Goal: Task Accomplishment & Management: Manage account settings

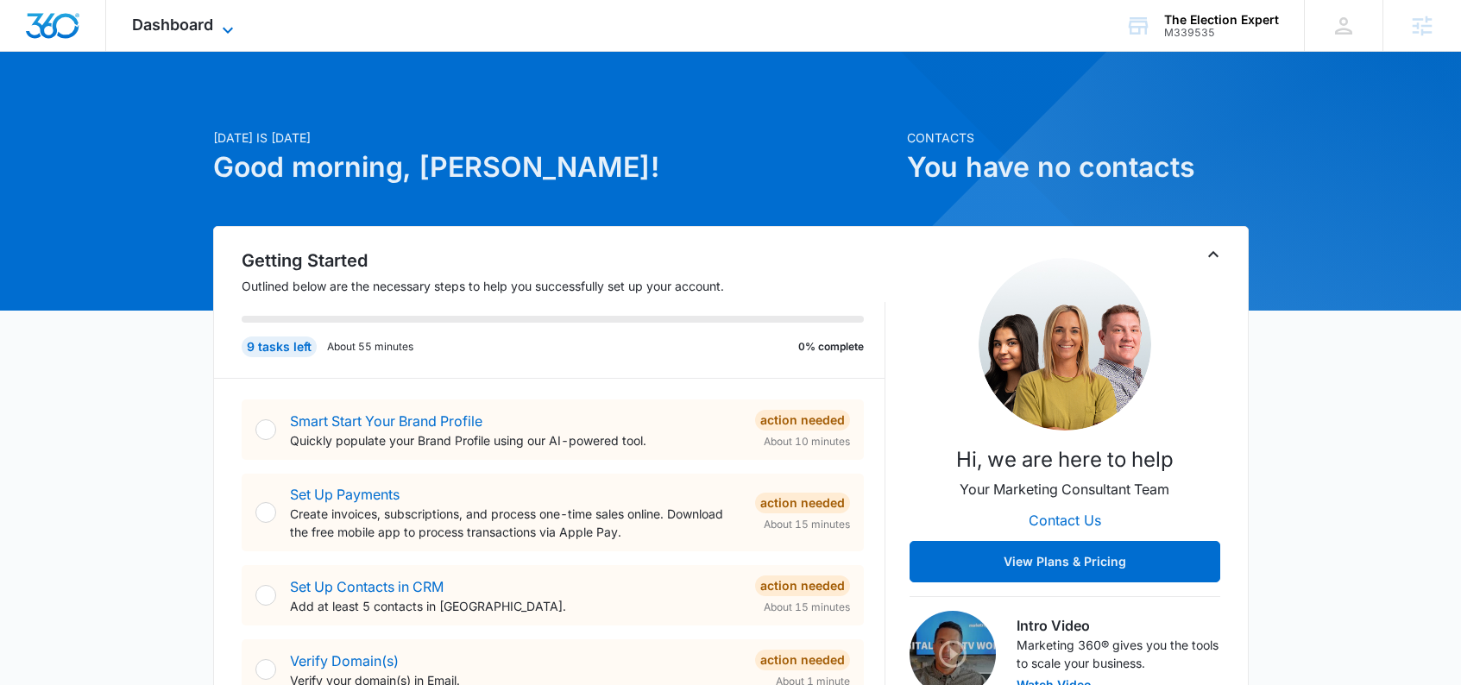
click at [223, 35] on icon at bounding box center [227, 30] width 21 height 21
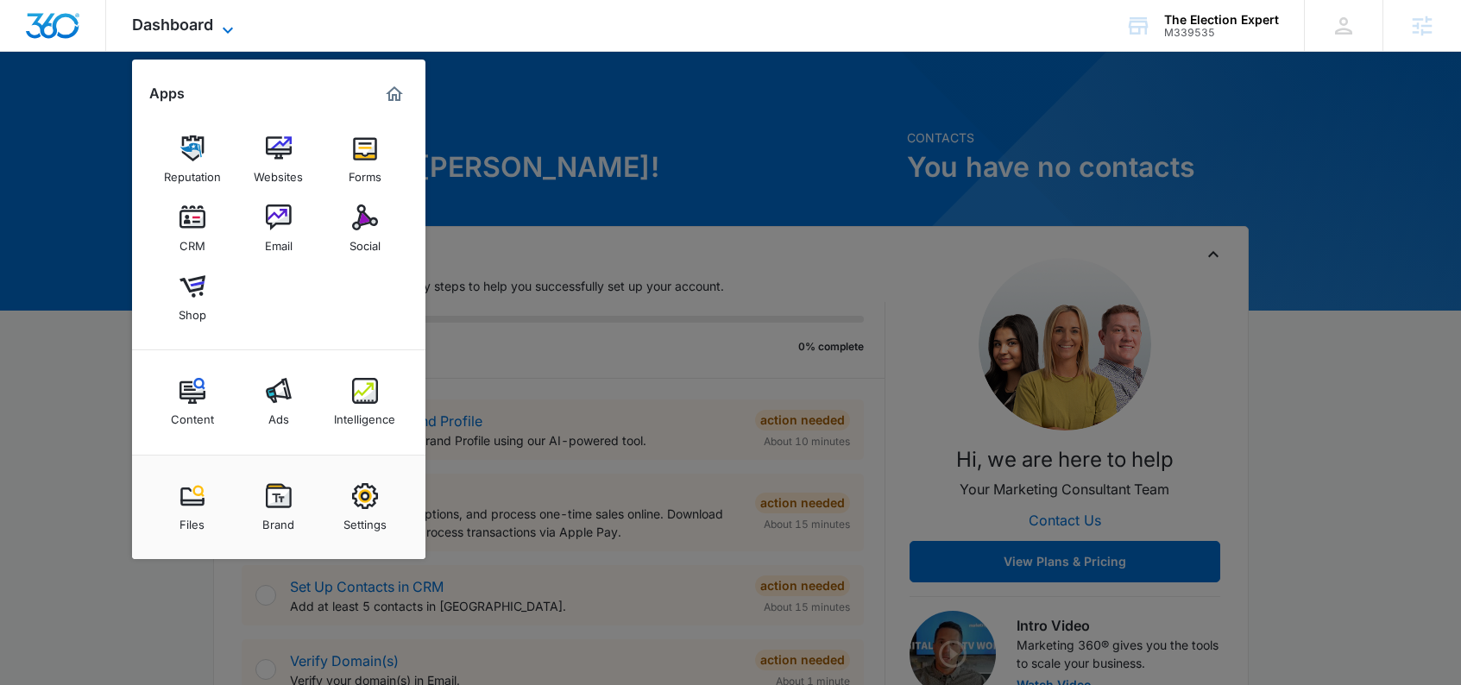
click at [223, 35] on icon at bounding box center [227, 30] width 21 height 21
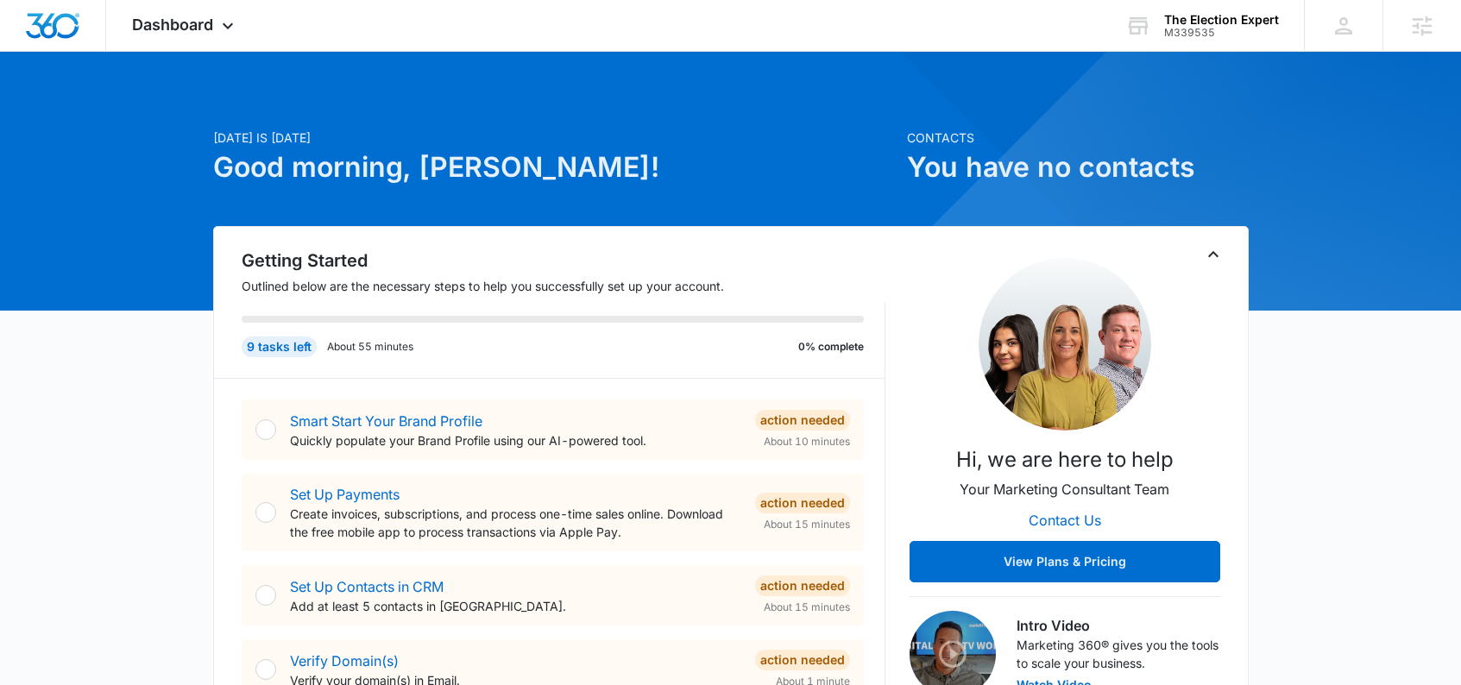
click at [757, 198] on div "[DATE] is [DATE] Good morning, [PERSON_NAME]!" at bounding box center [554, 178] width 683 height 98
click at [658, 143] on p "[DATE] is [DATE]" at bounding box center [554, 138] width 683 height 18
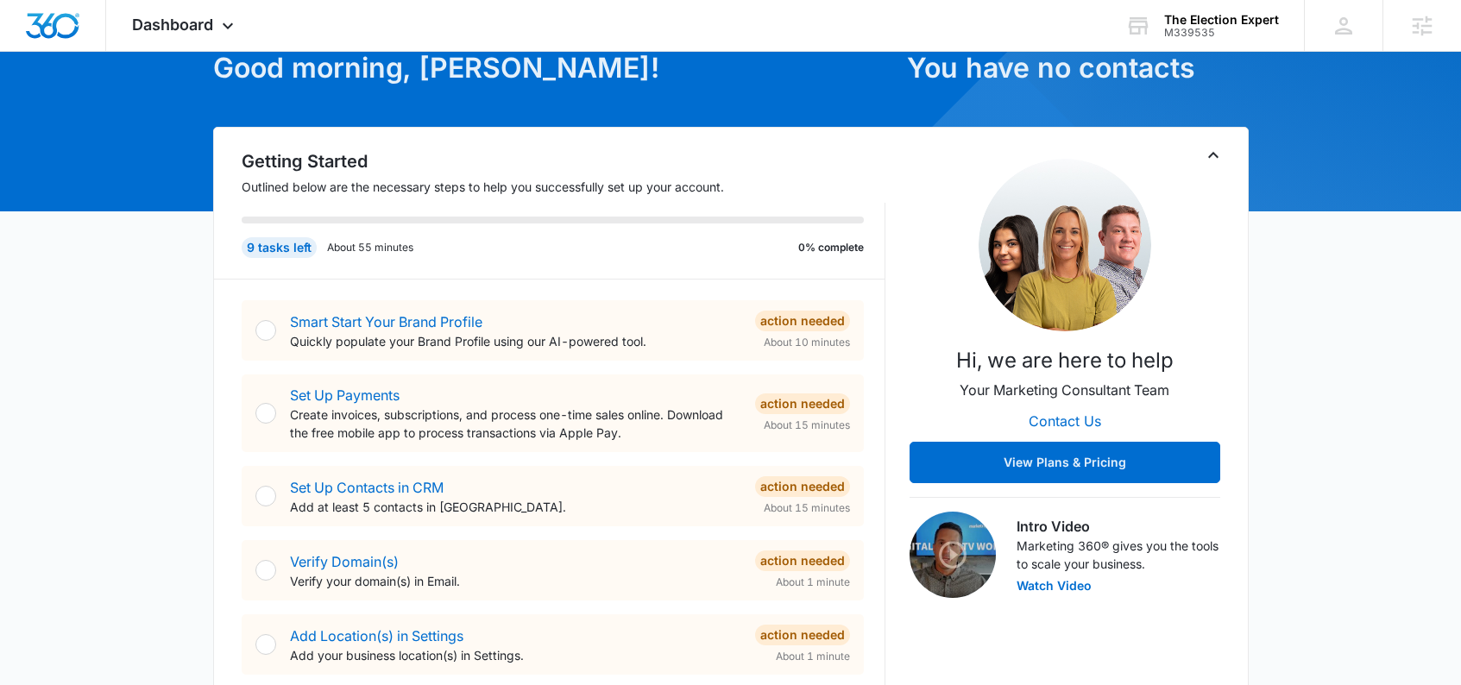
scroll to position [68, 0]
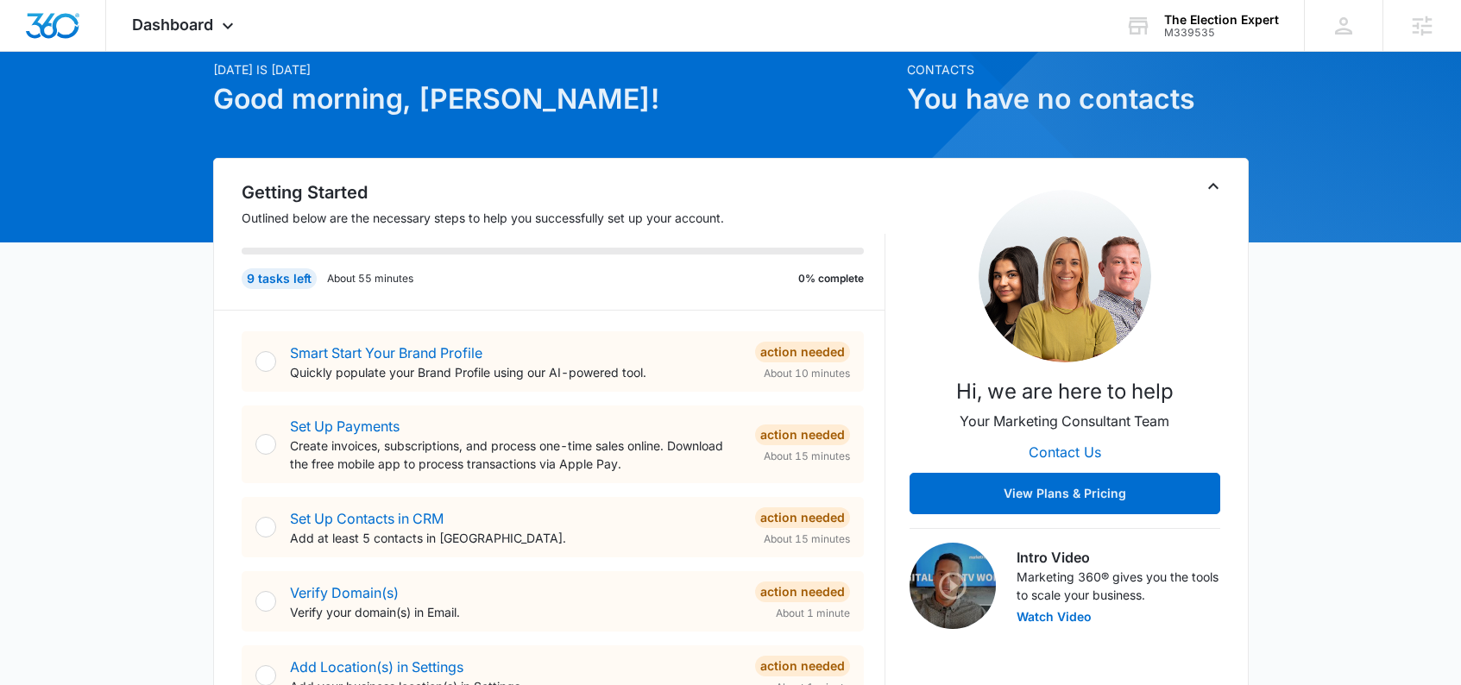
click at [686, 128] on div "[DATE] is [DATE] Good morning, [PERSON_NAME]!" at bounding box center [554, 109] width 683 height 98
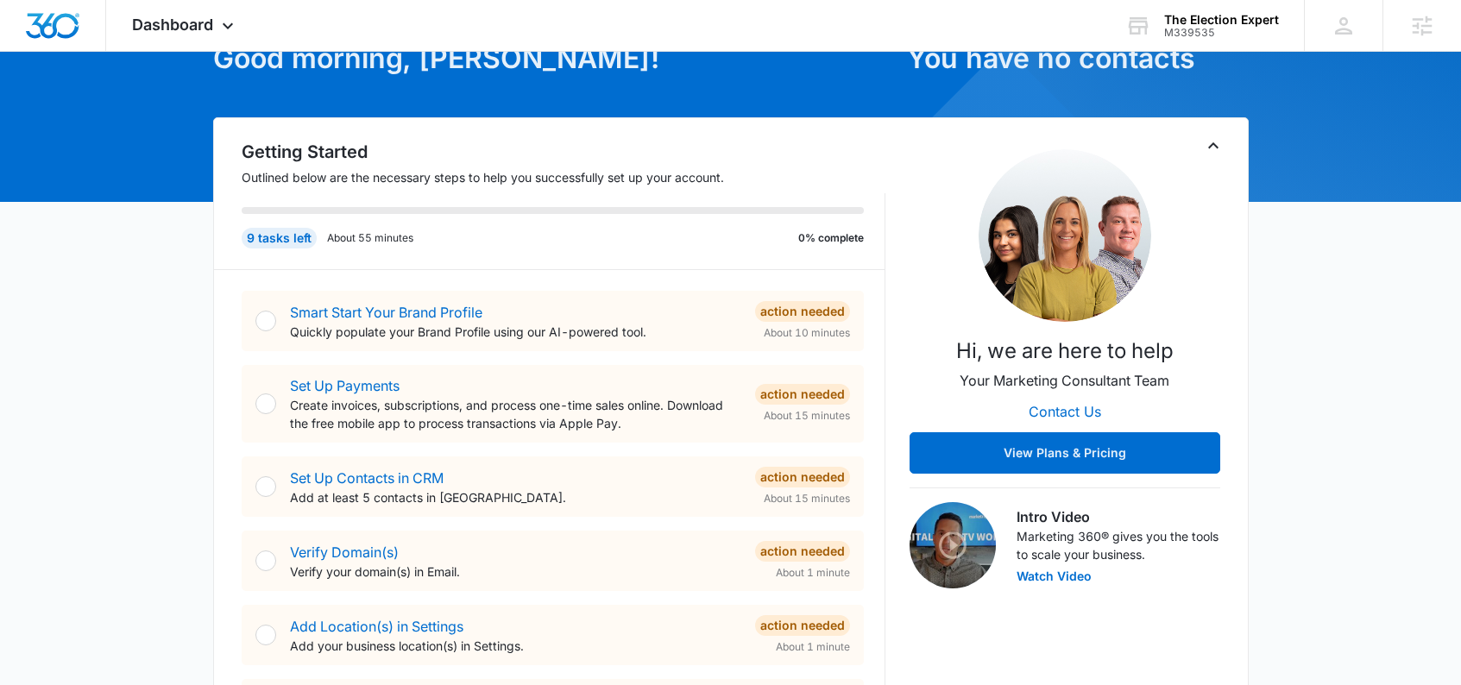
scroll to position [460, 0]
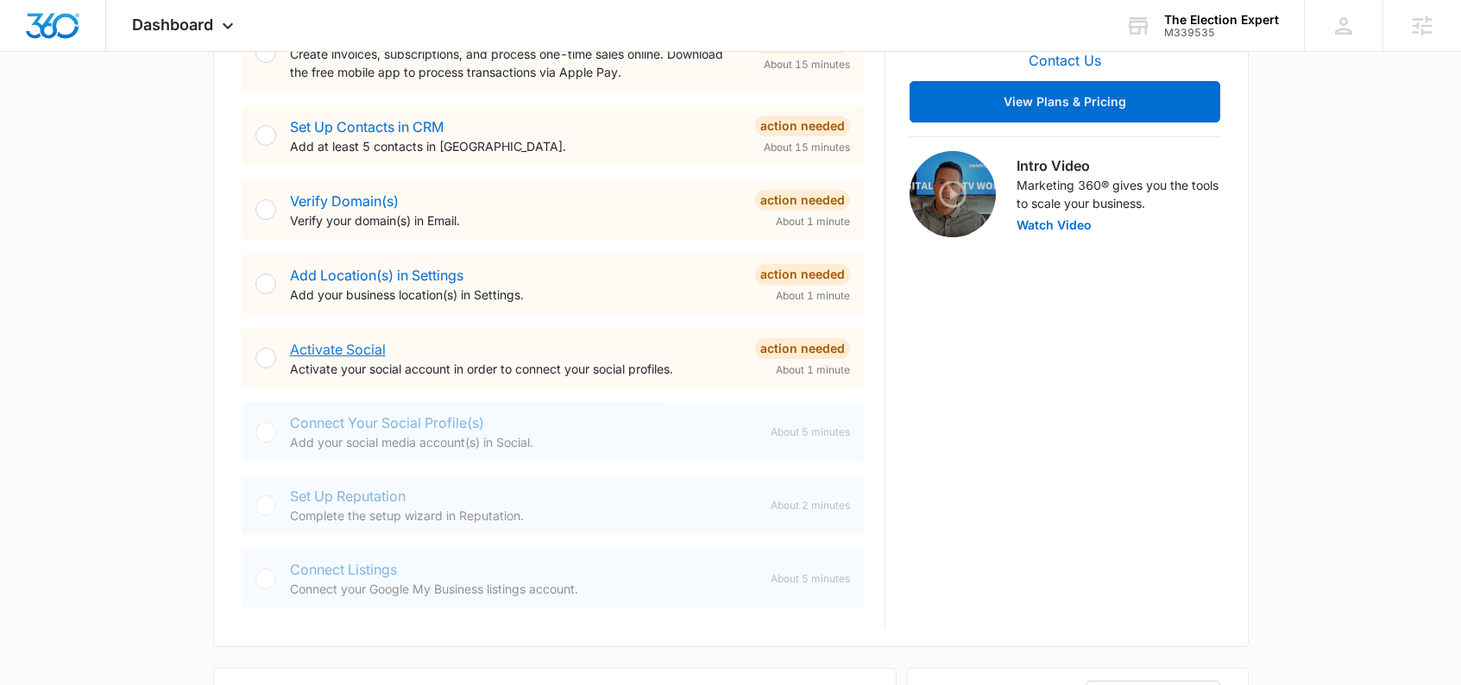
click at [311, 349] on link "Activate Social" at bounding box center [338, 349] width 96 height 17
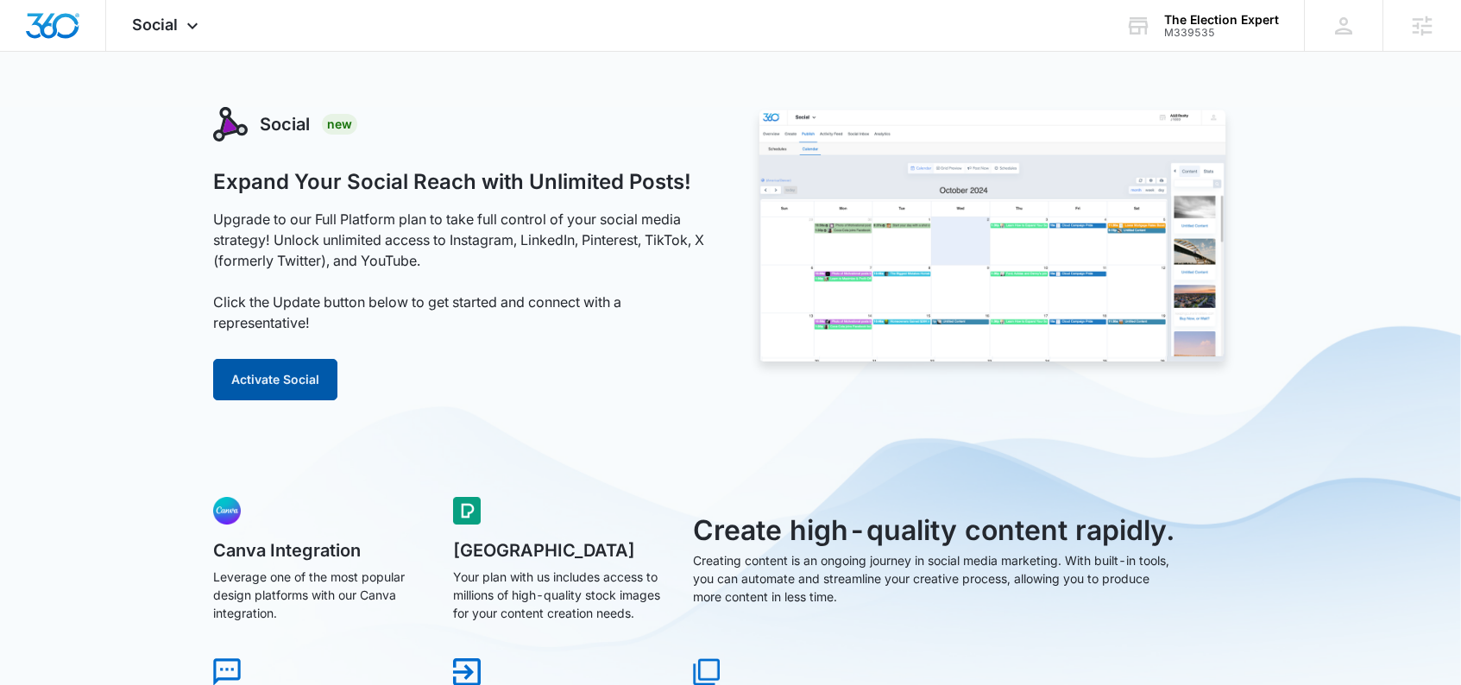
click at [256, 376] on button "Activate Social" at bounding box center [275, 379] width 124 height 41
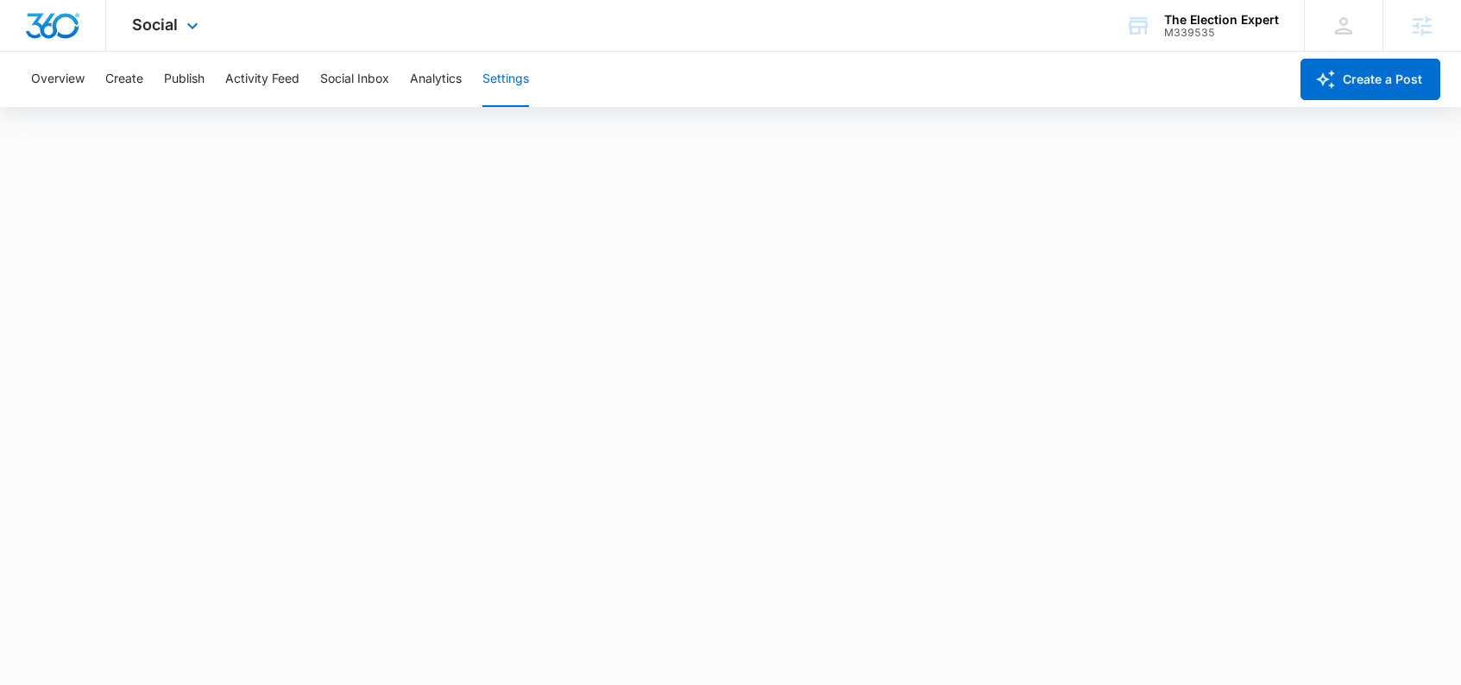
click at [48, 17] on img "Dashboard" at bounding box center [52, 26] width 55 height 26
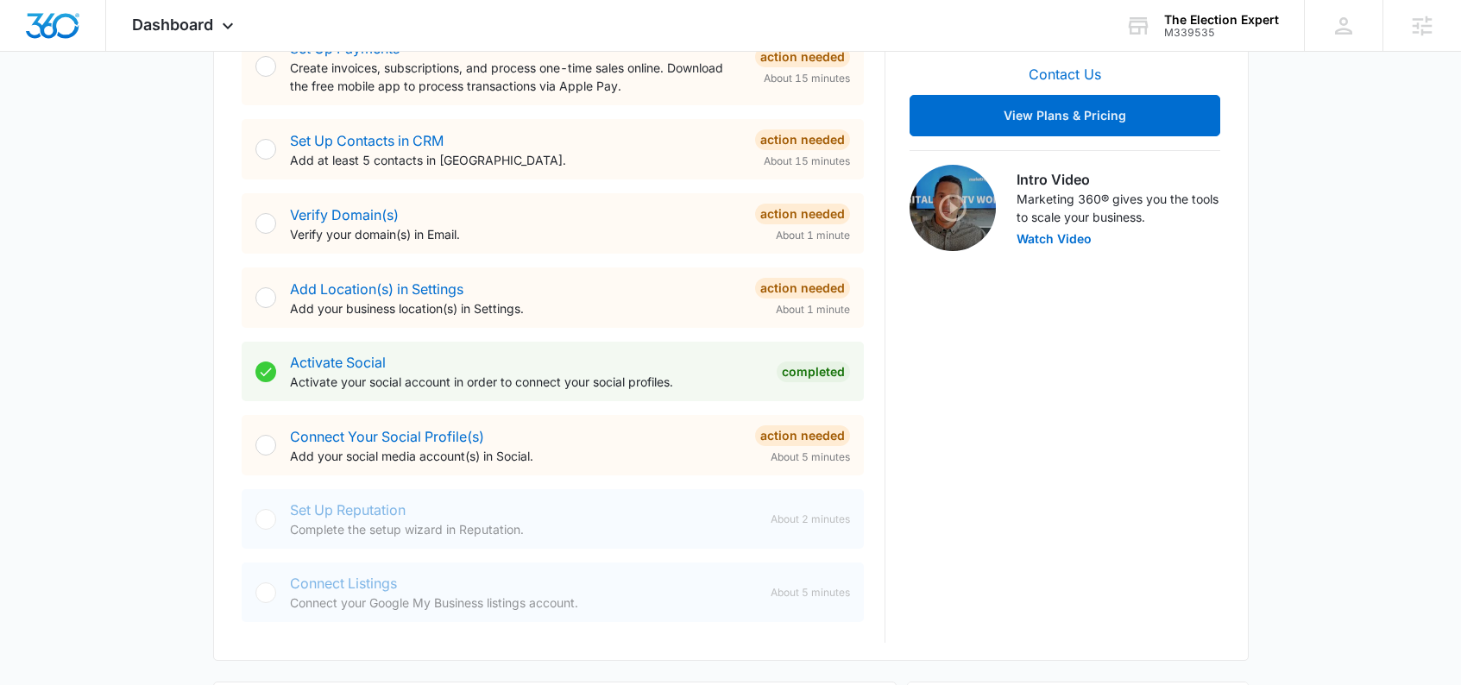
scroll to position [449, 0]
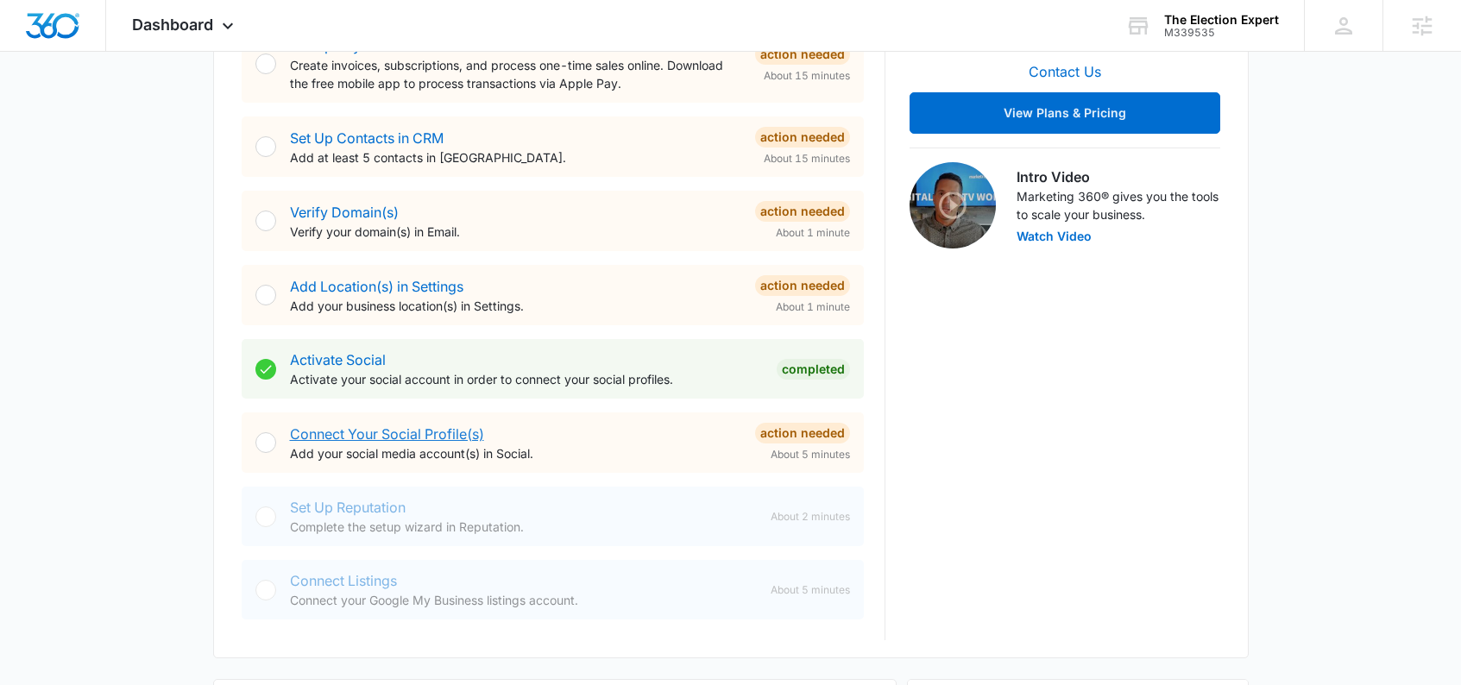
click at [421, 436] on link "Connect Your Social Profile(s)" at bounding box center [387, 433] width 194 height 17
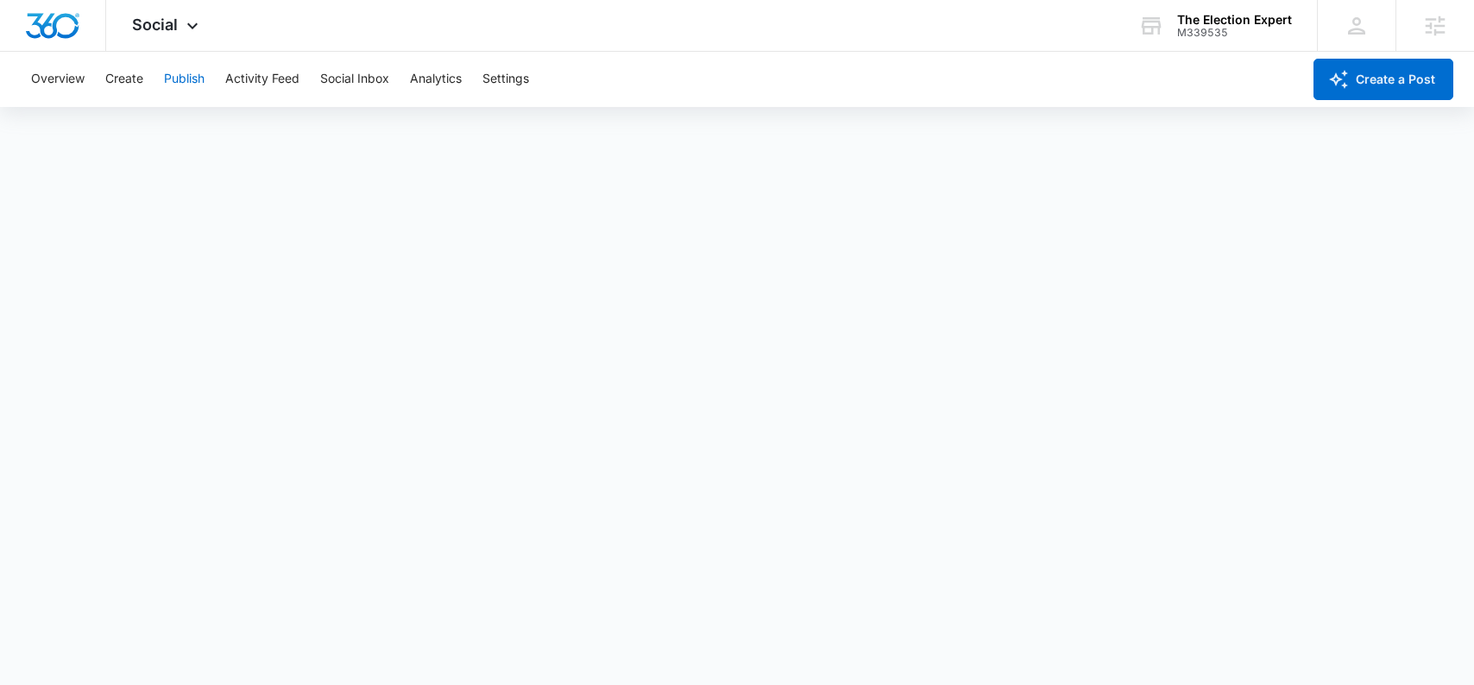
click at [174, 79] on button "Publish" at bounding box center [184, 79] width 41 height 55
click at [120, 124] on button "Schedules" at bounding box center [132, 132] width 59 height 48
click at [268, 81] on button "Activity Feed" at bounding box center [262, 79] width 74 height 55
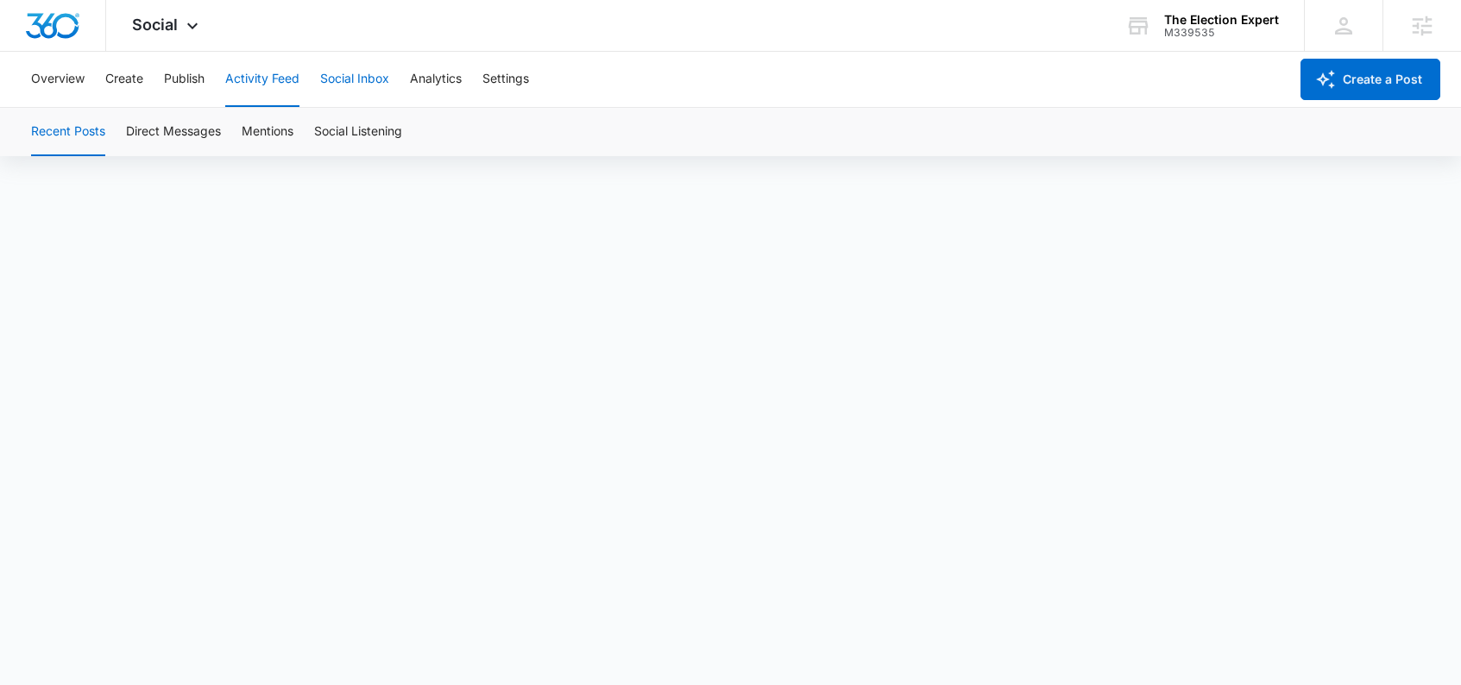
click at [356, 79] on button "Social Inbox" at bounding box center [354, 79] width 69 height 55
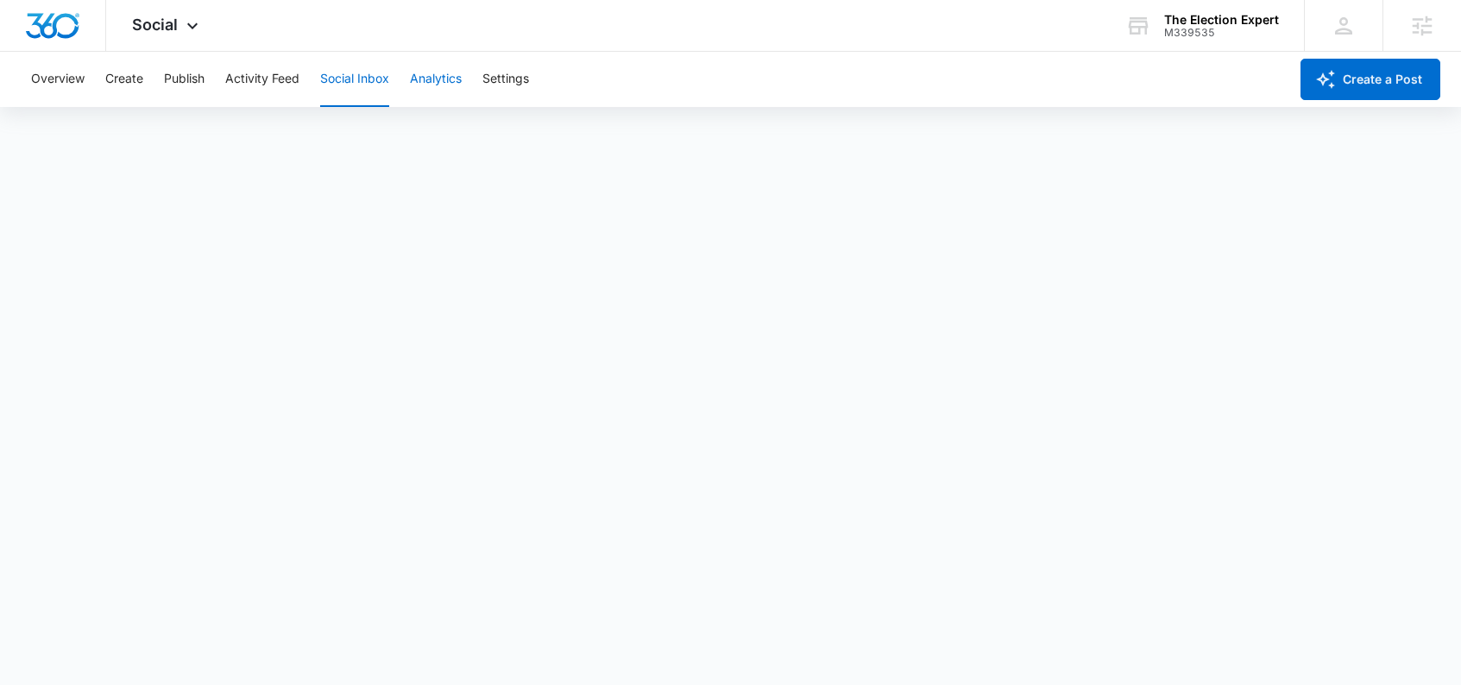
click at [435, 76] on button "Analytics" at bounding box center [436, 79] width 52 height 55
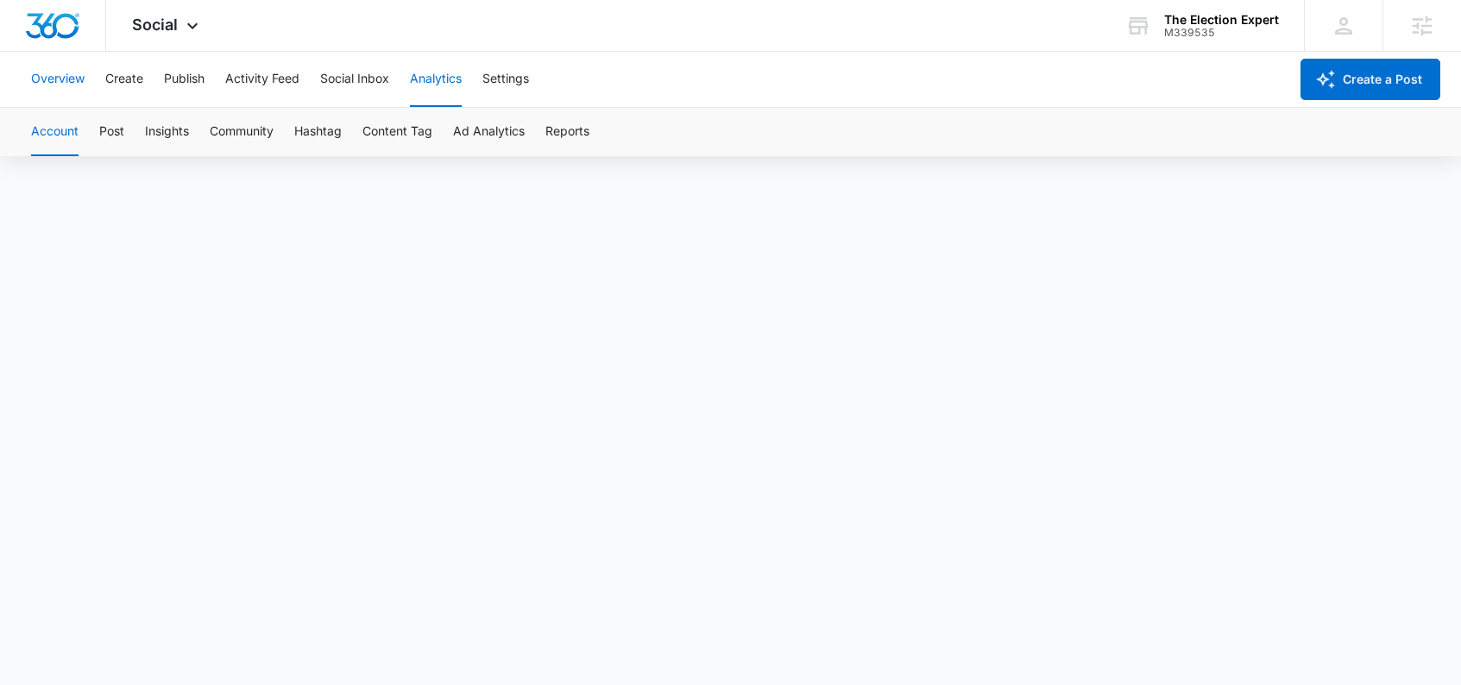
click at [56, 82] on button "Overview" at bounding box center [57, 79] width 53 height 55
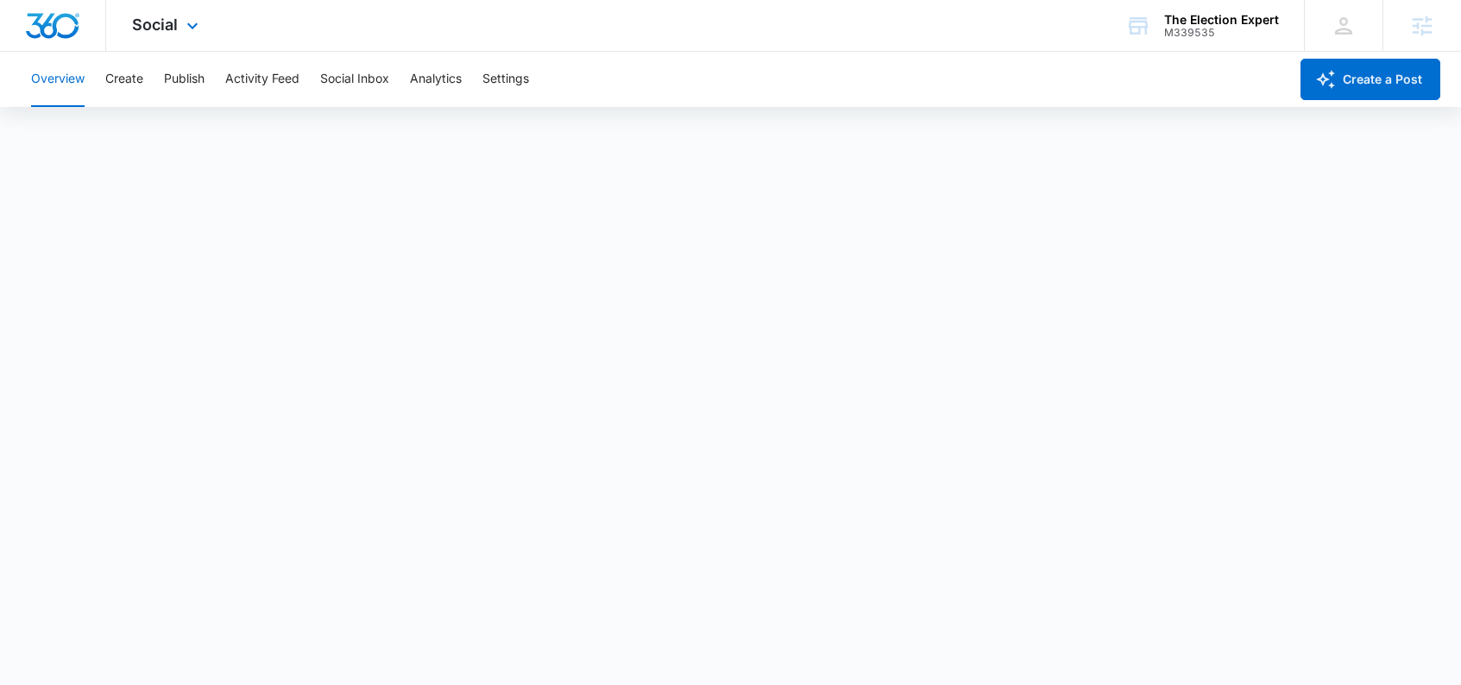
click at [69, 24] on img "Dashboard" at bounding box center [52, 26] width 55 height 26
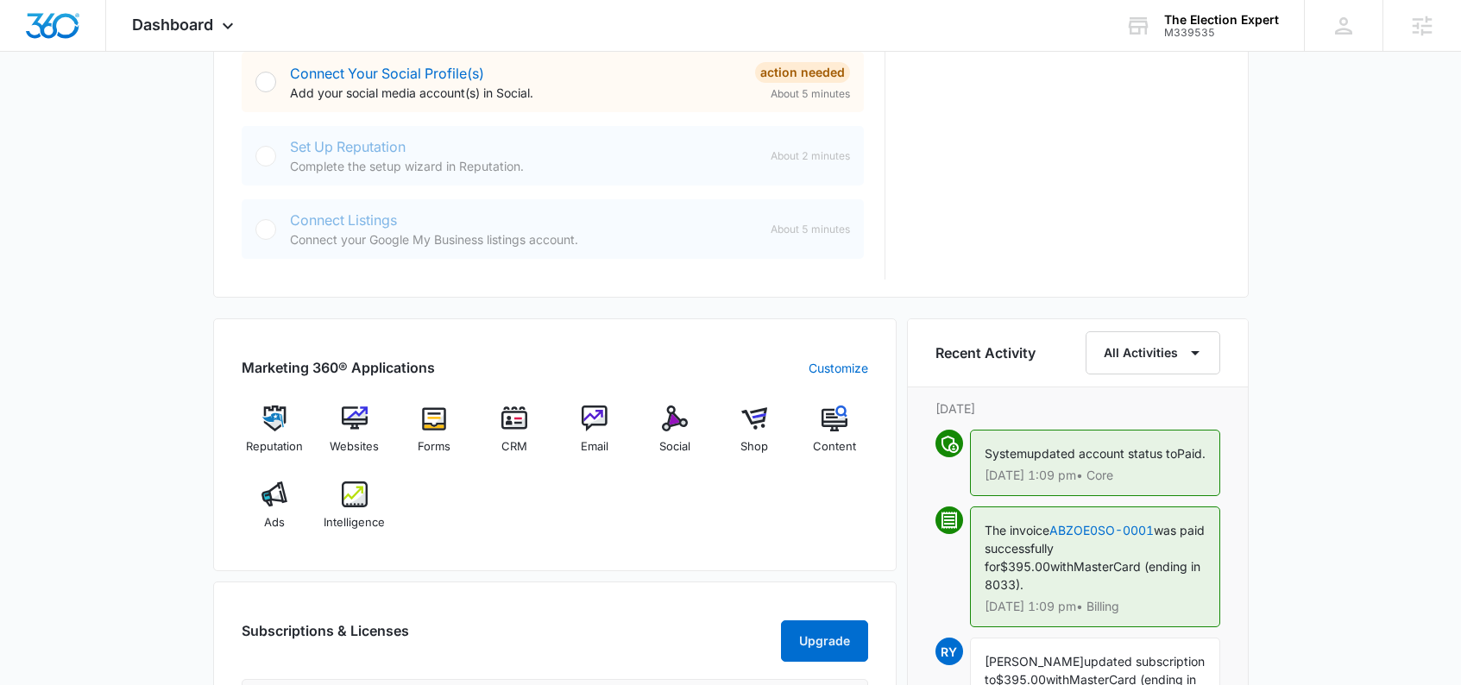
scroll to position [1457, 0]
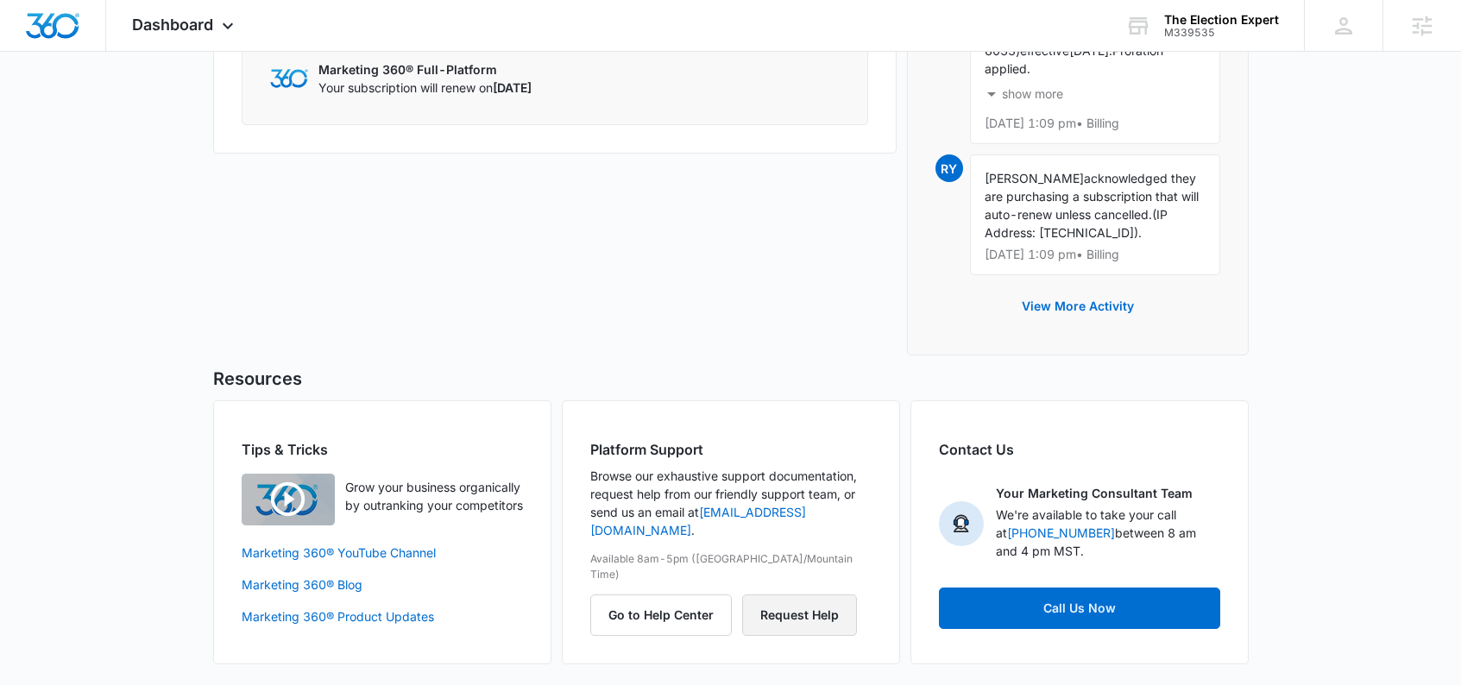
click at [780, 595] on button "Request Help" at bounding box center [799, 615] width 115 height 41
click at [680, 595] on button "Go to Help Center" at bounding box center [661, 615] width 142 height 41
click at [792, 595] on button "Request Help" at bounding box center [799, 615] width 115 height 41
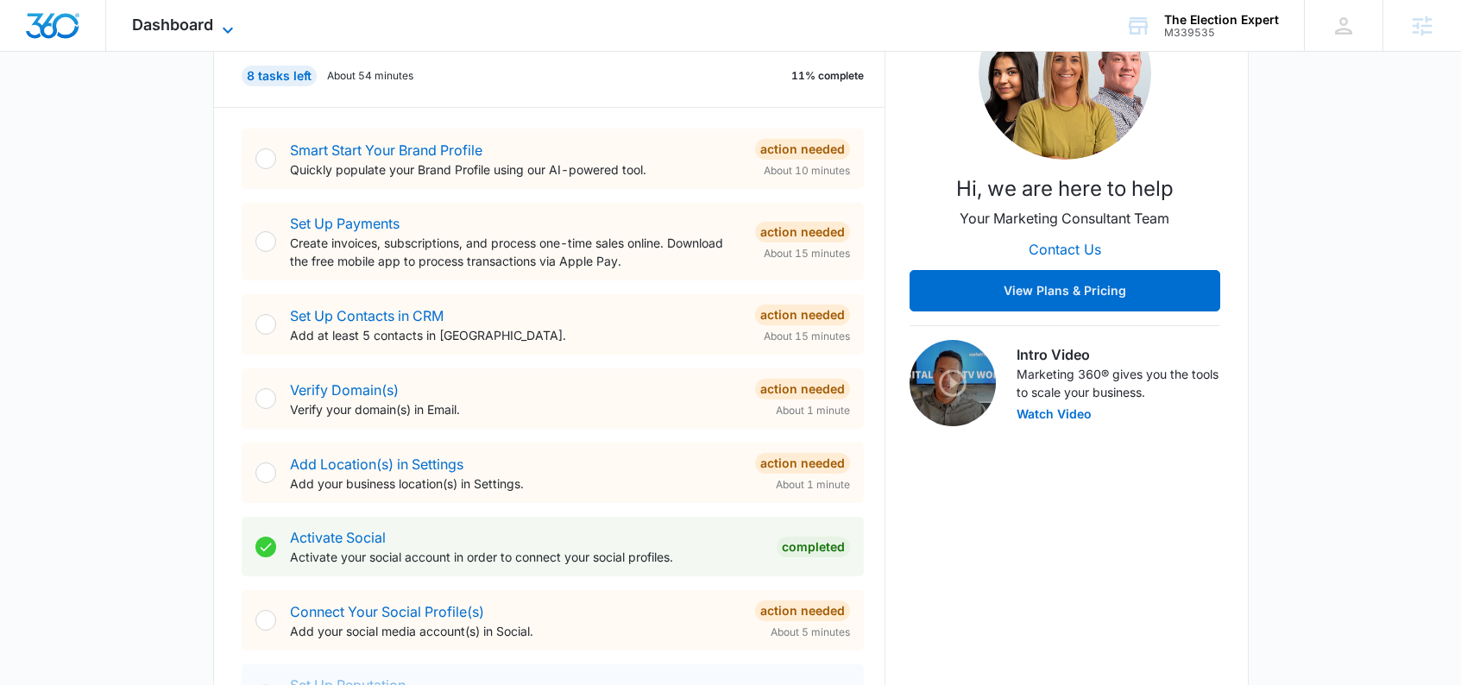
scroll to position [265, 0]
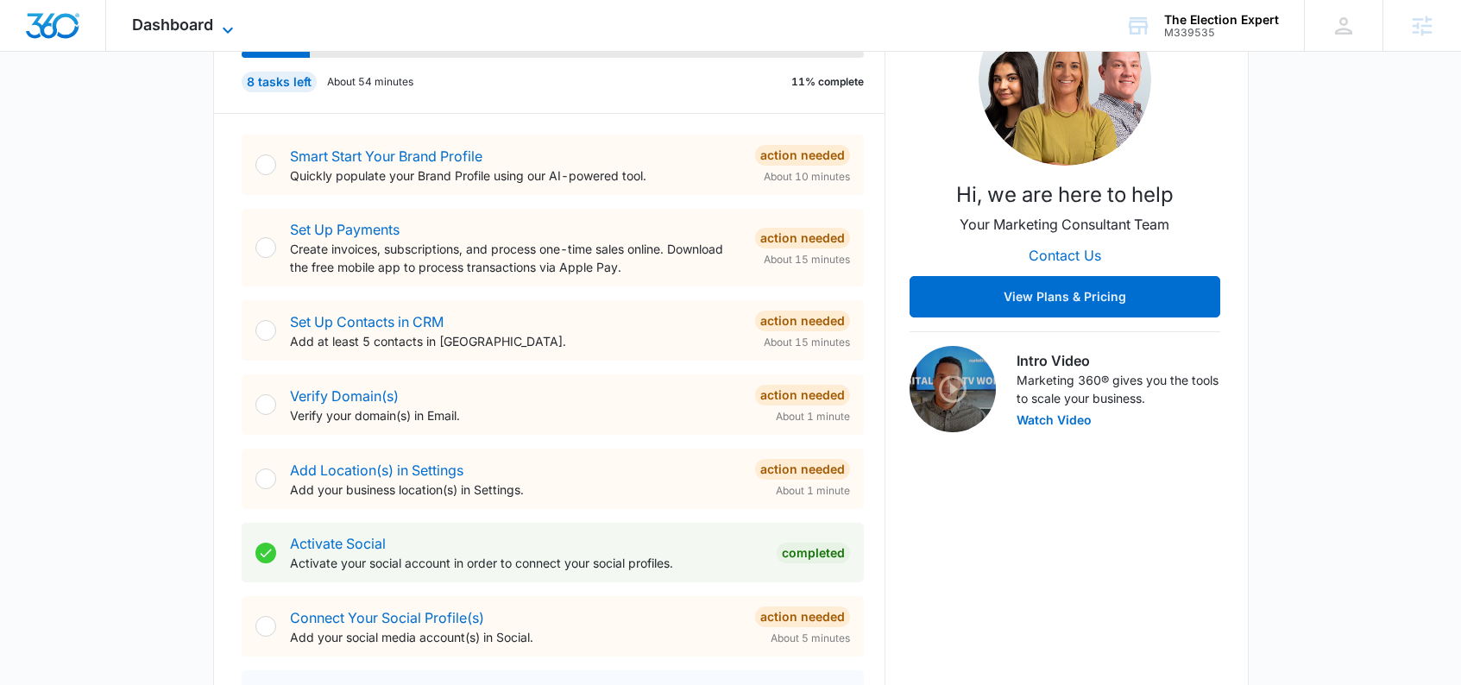
drag, startPoint x: 171, startPoint y: 9, endPoint x: 176, endPoint y: 19, distance: 10.8
click at [174, 14] on div "Dashboard Apps Reputation Websites Forms CRM Email Social Shop Content Ads Inte…" at bounding box center [185, 25] width 158 height 51
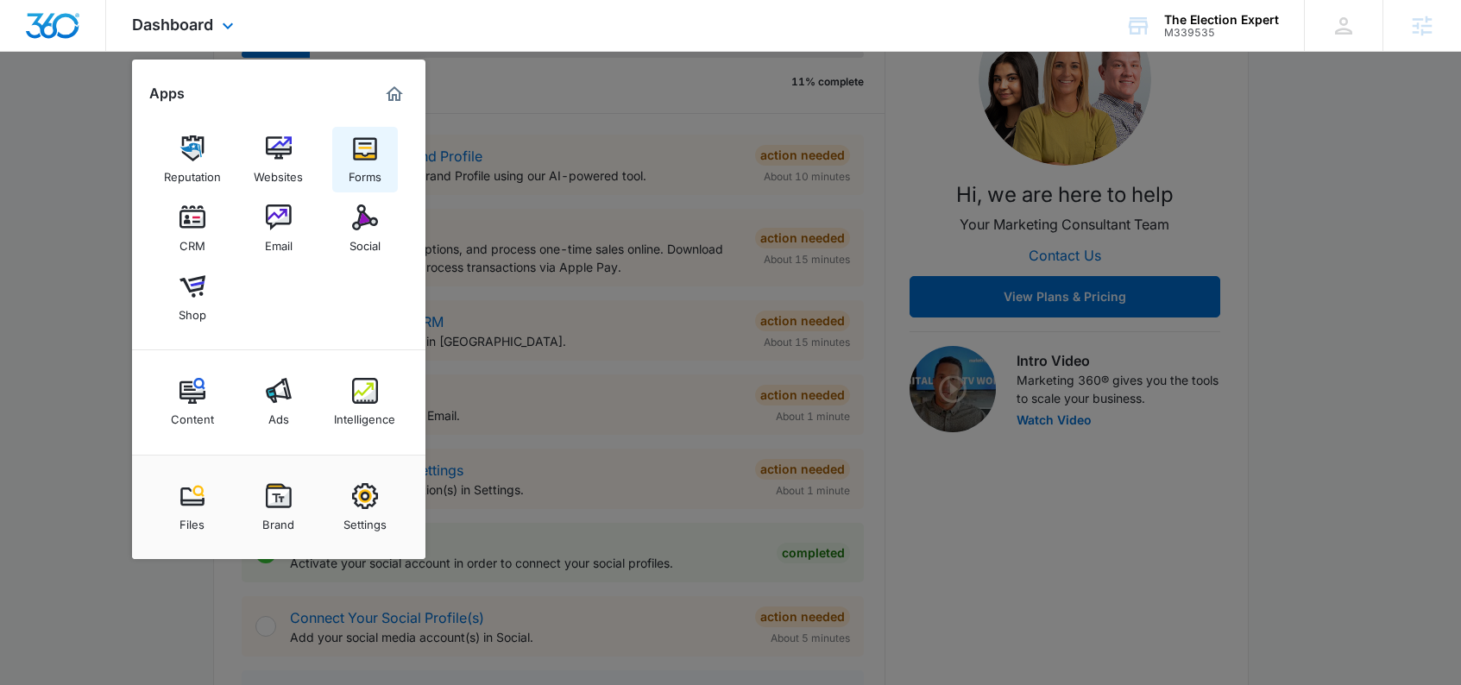
click at [371, 164] on div "Forms" at bounding box center [365, 172] width 33 height 22
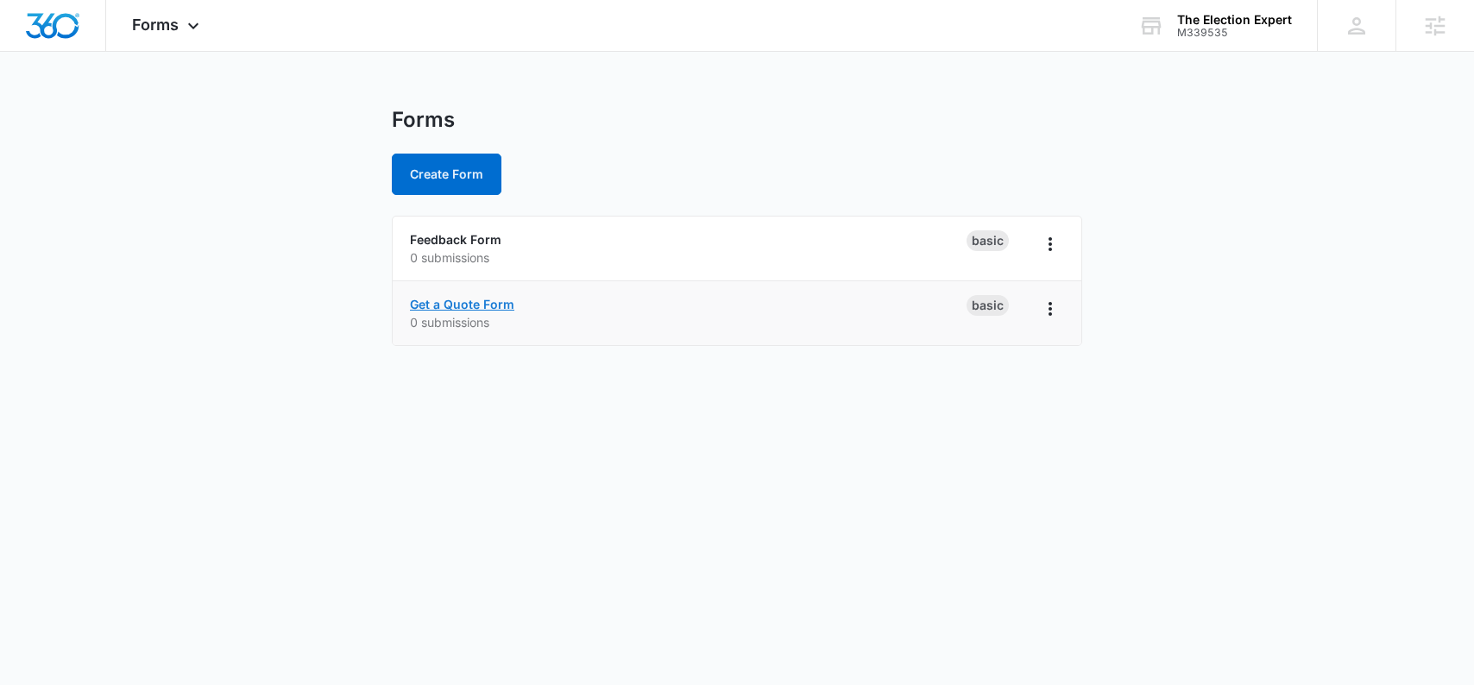
click at [494, 307] on link "Get a Quote Form" at bounding box center [462, 304] width 104 height 15
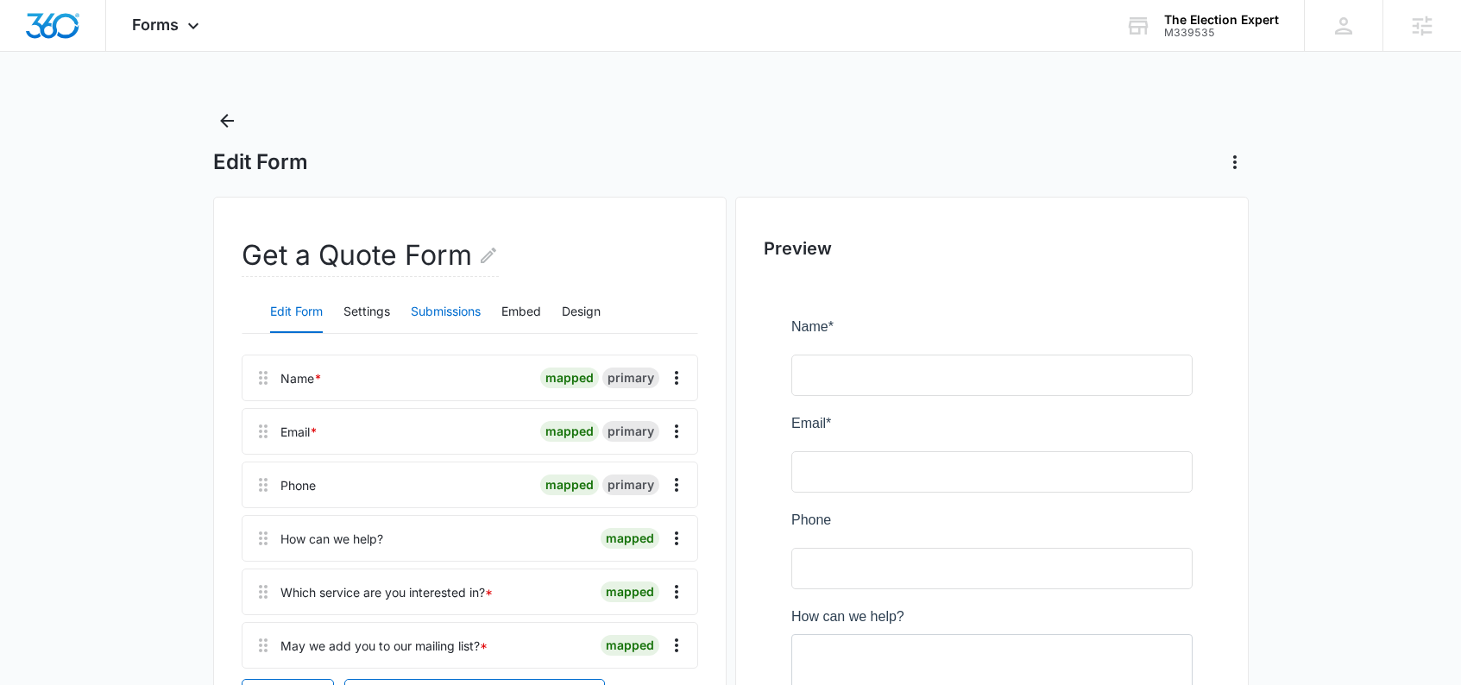
click at [440, 310] on button "Submissions" at bounding box center [446, 312] width 70 height 41
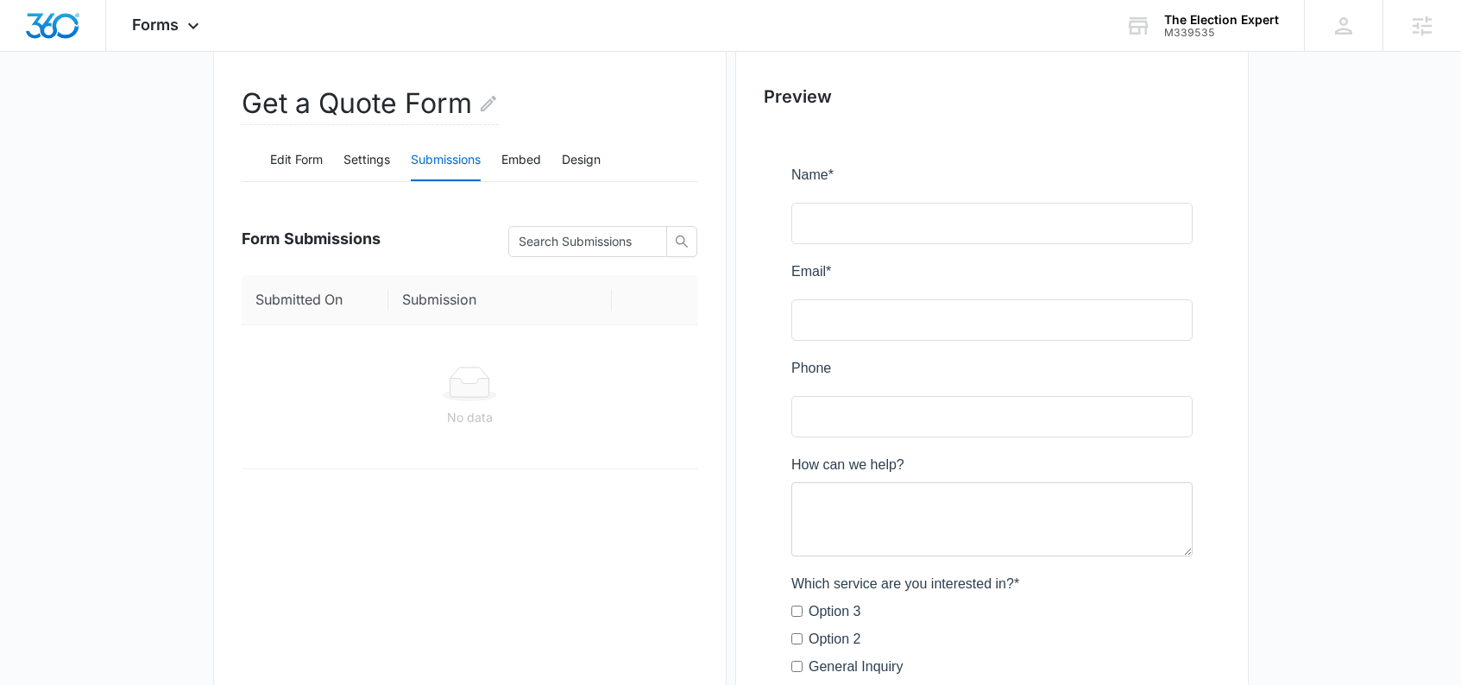
scroll to position [151, 0]
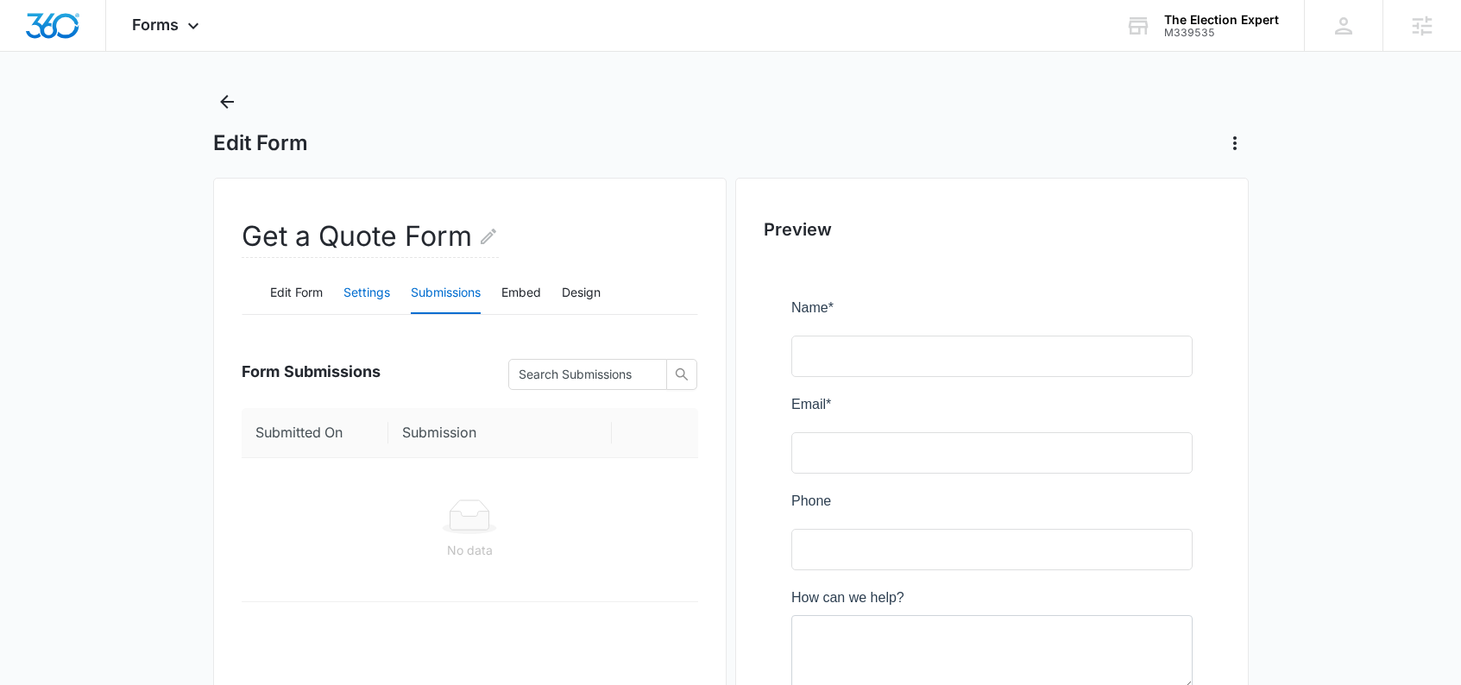
click at [379, 286] on button "Settings" at bounding box center [366, 293] width 47 height 41
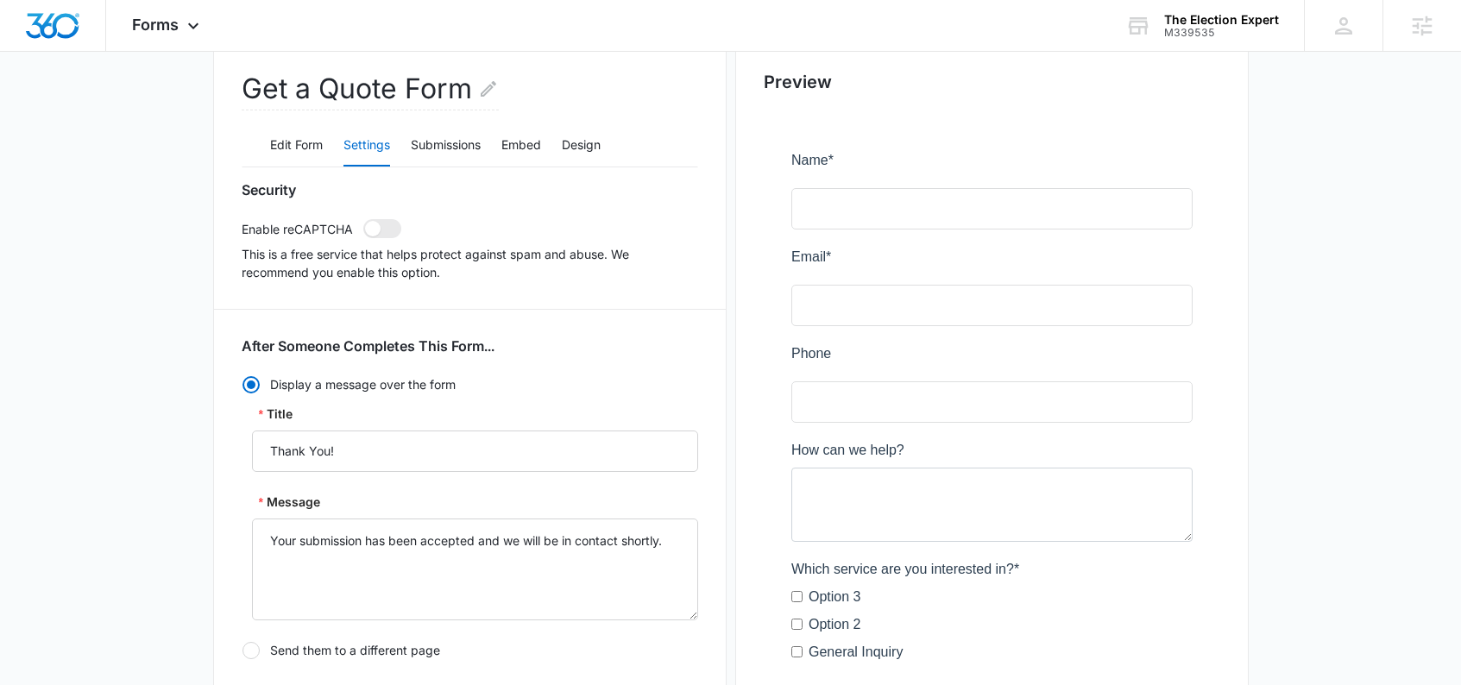
scroll to position [0, 0]
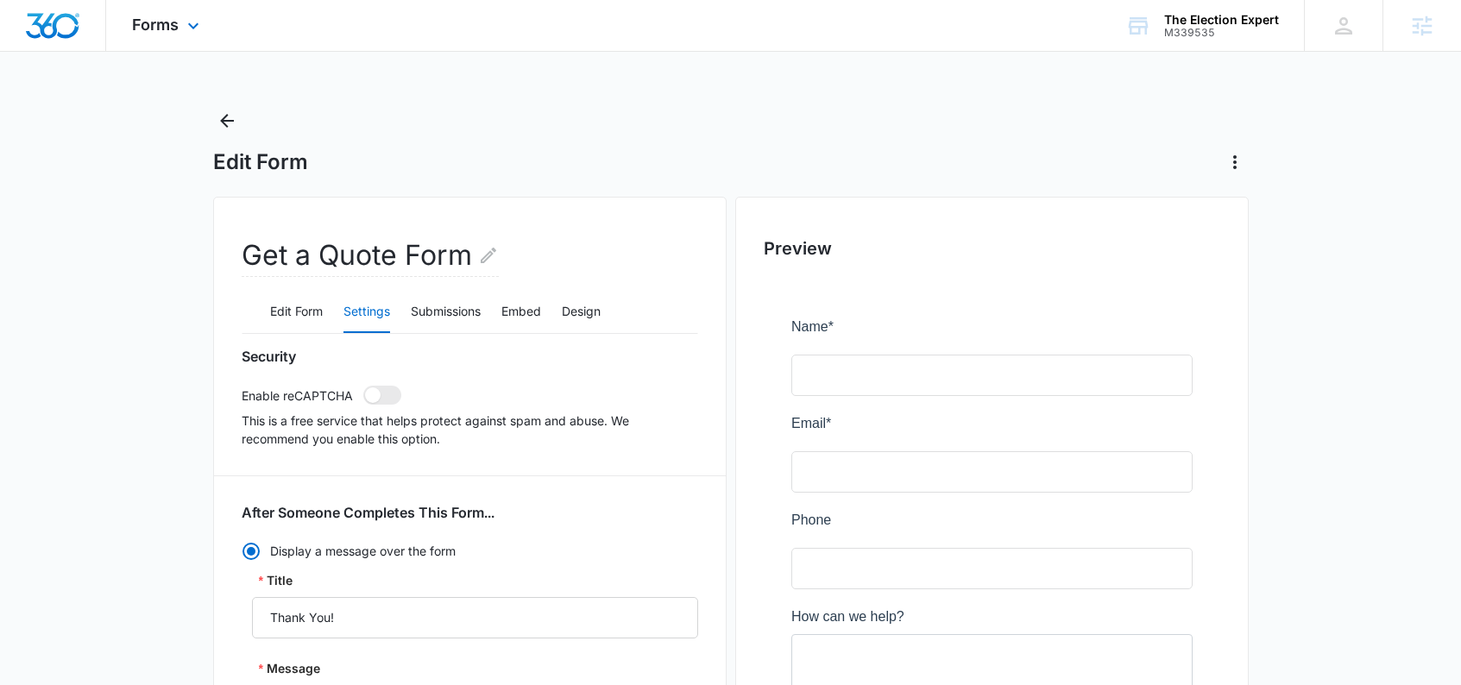
drag, startPoint x: 148, startPoint y: 29, endPoint x: 159, endPoint y: 43, distance: 17.8
click at [148, 29] on span "Forms" at bounding box center [155, 25] width 47 height 18
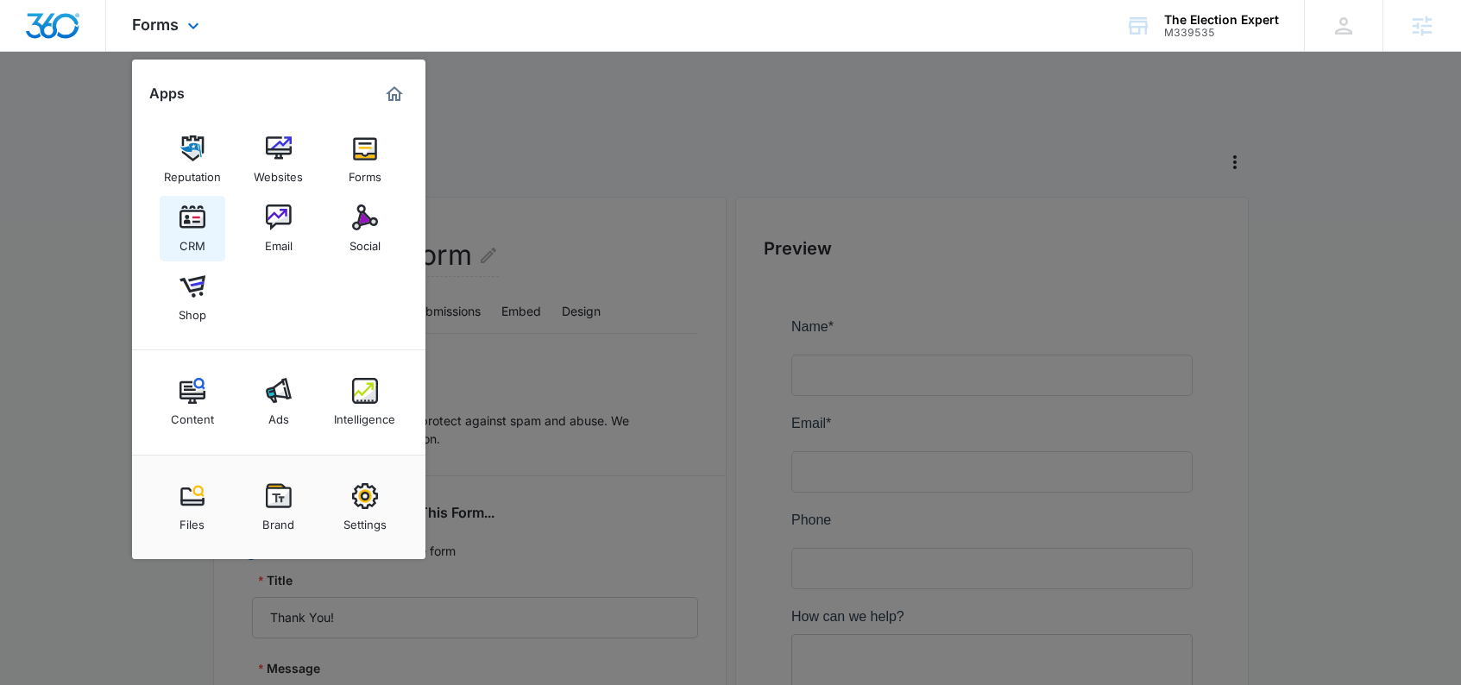
click at [196, 216] on img at bounding box center [192, 217] width 26 height 26
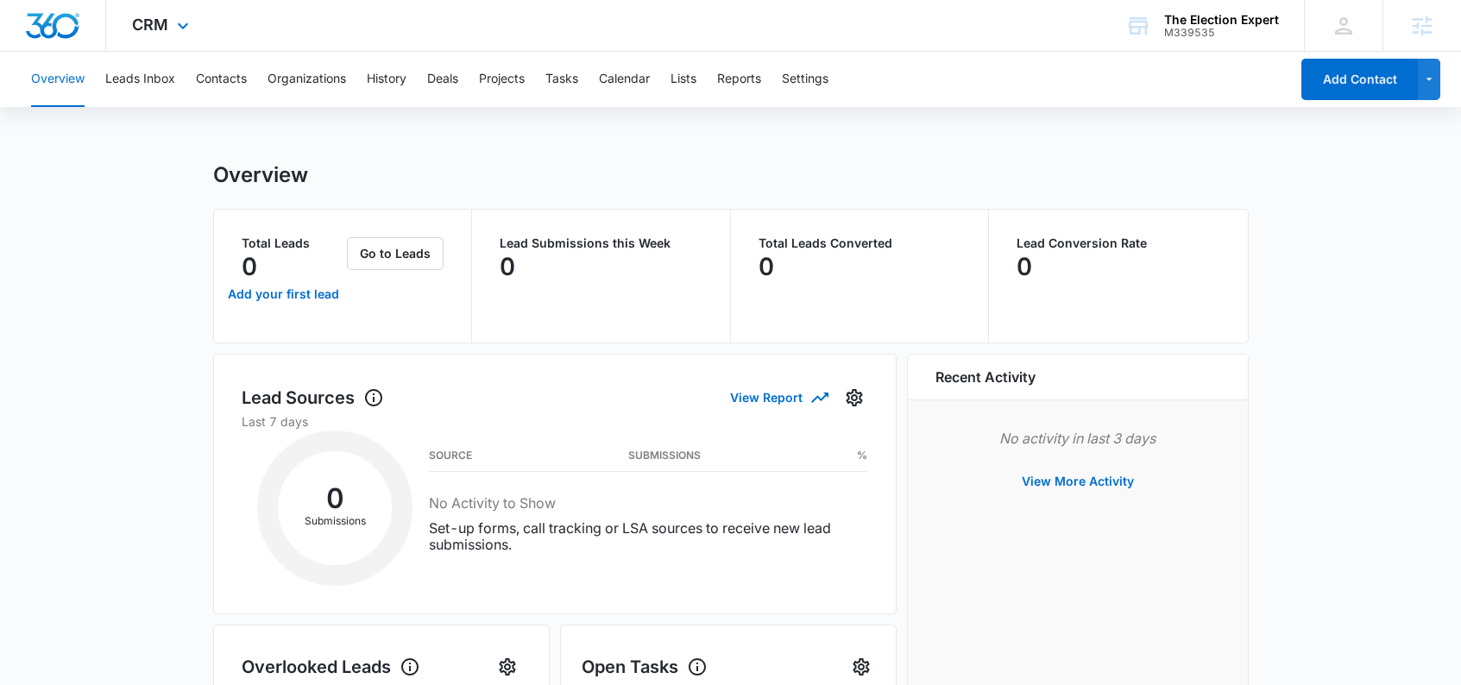
click at [68, 36] on img "Dashboard" at bounding box center [52, 26] width 55 height 26
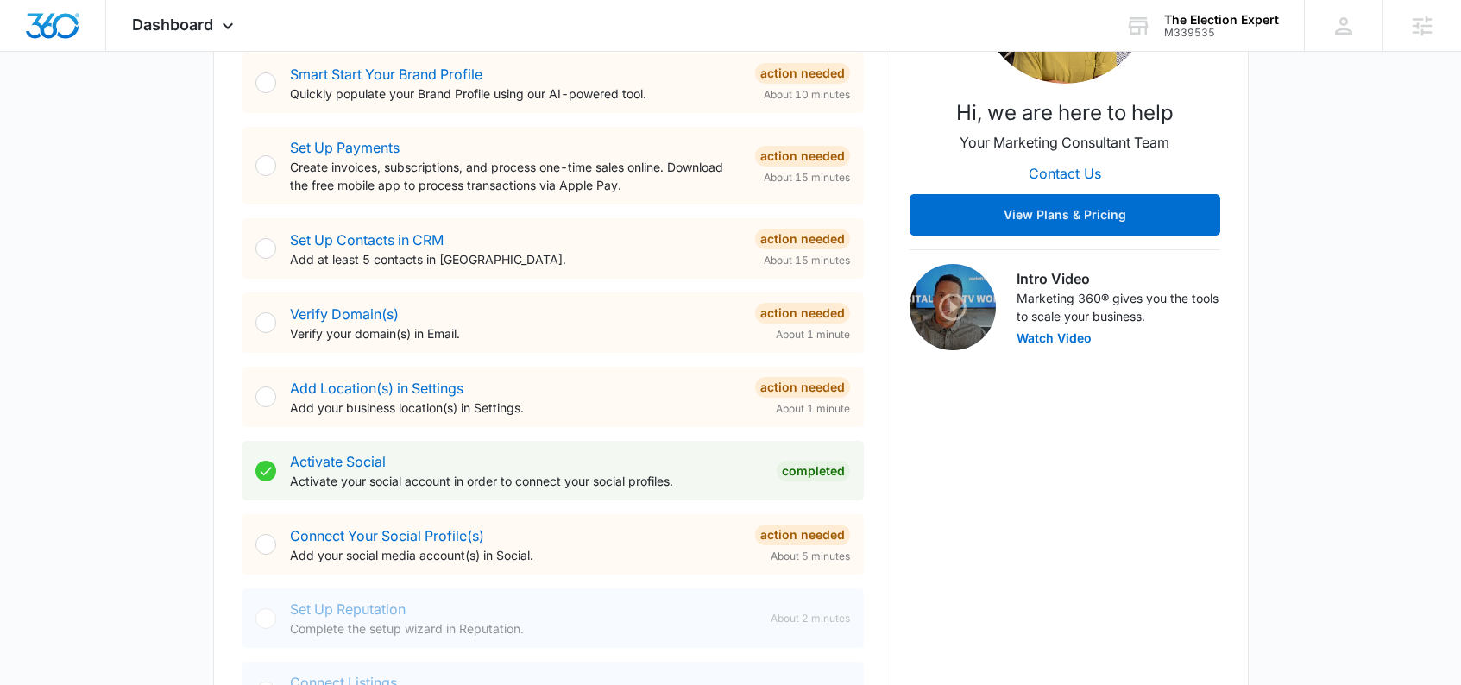
scroll to position [348, 0]
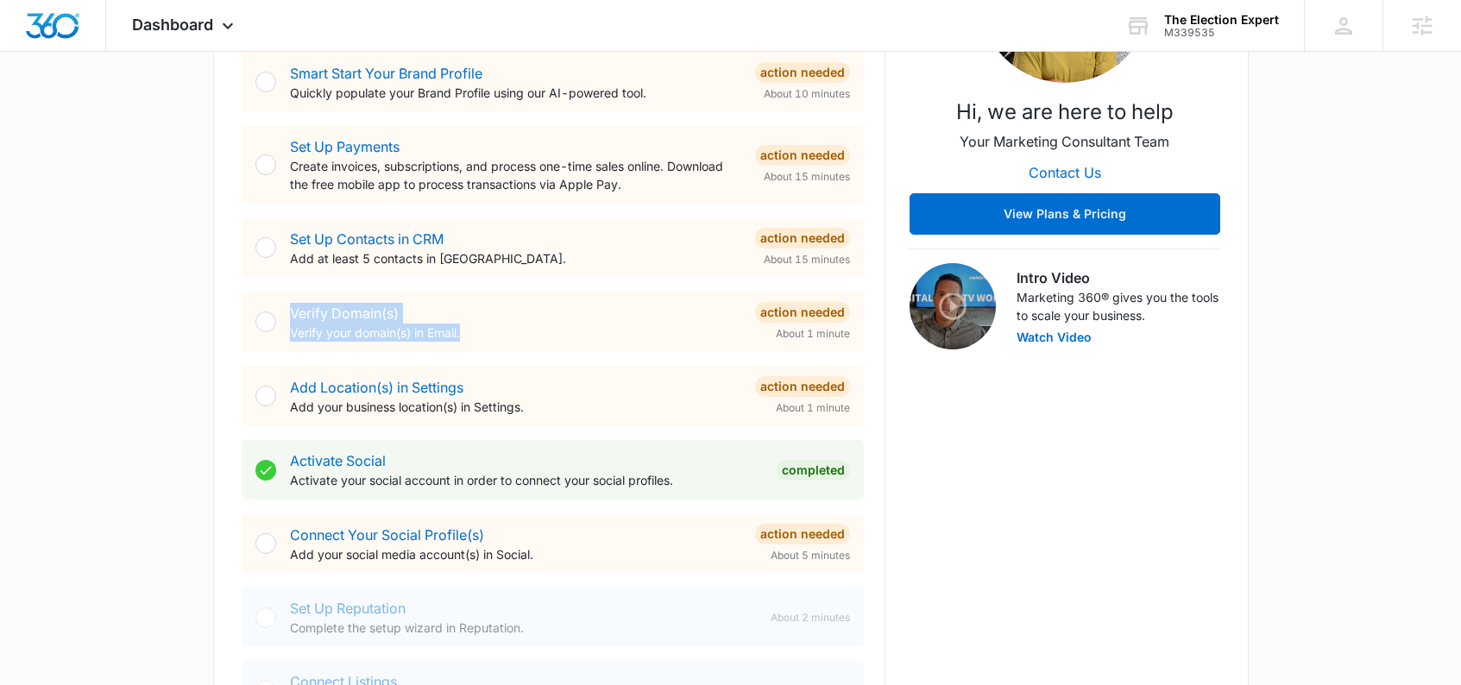
drag, startPoint x: 491, startPoint y: 344, endPoint x: 278, endPoint y: 312, distance: 215.5
click at [278, 312] on div "Verify Domain(s) Verify your domain(s) in Email. Action Needed About 1 minute" at bounding box center [553, 322] width 622 height 60
click at [487, 328] on p "Verify your domain(s) in Email." at bounding box center [515, 333] width 451 height 18
drag, startPoint x: 338, startPoint y: 323, endPoint x: 267, endPoint y: 315, distance: 72.0
click at [267, 315] on div "Verify Domain(s) Verify your domain(s) in Email. Action Needed About 1 minute" at bounding box center [553, 322] width 622 height 60
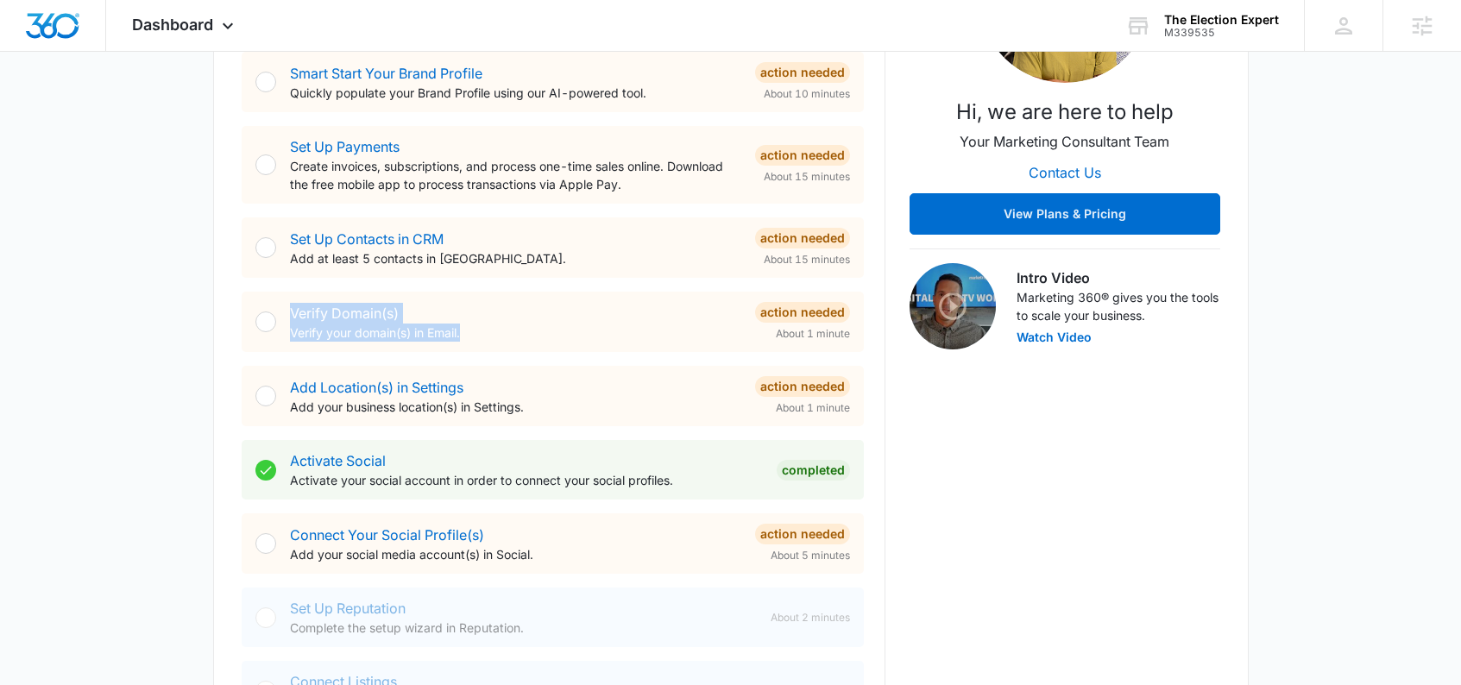
click at [521, 315] on div "Verify Domain(s) Verify your domain(s) in Email." at bounding box center [515, 322] width 451 height 39
